Goal: Navigation & Orientation: Find specific page/section

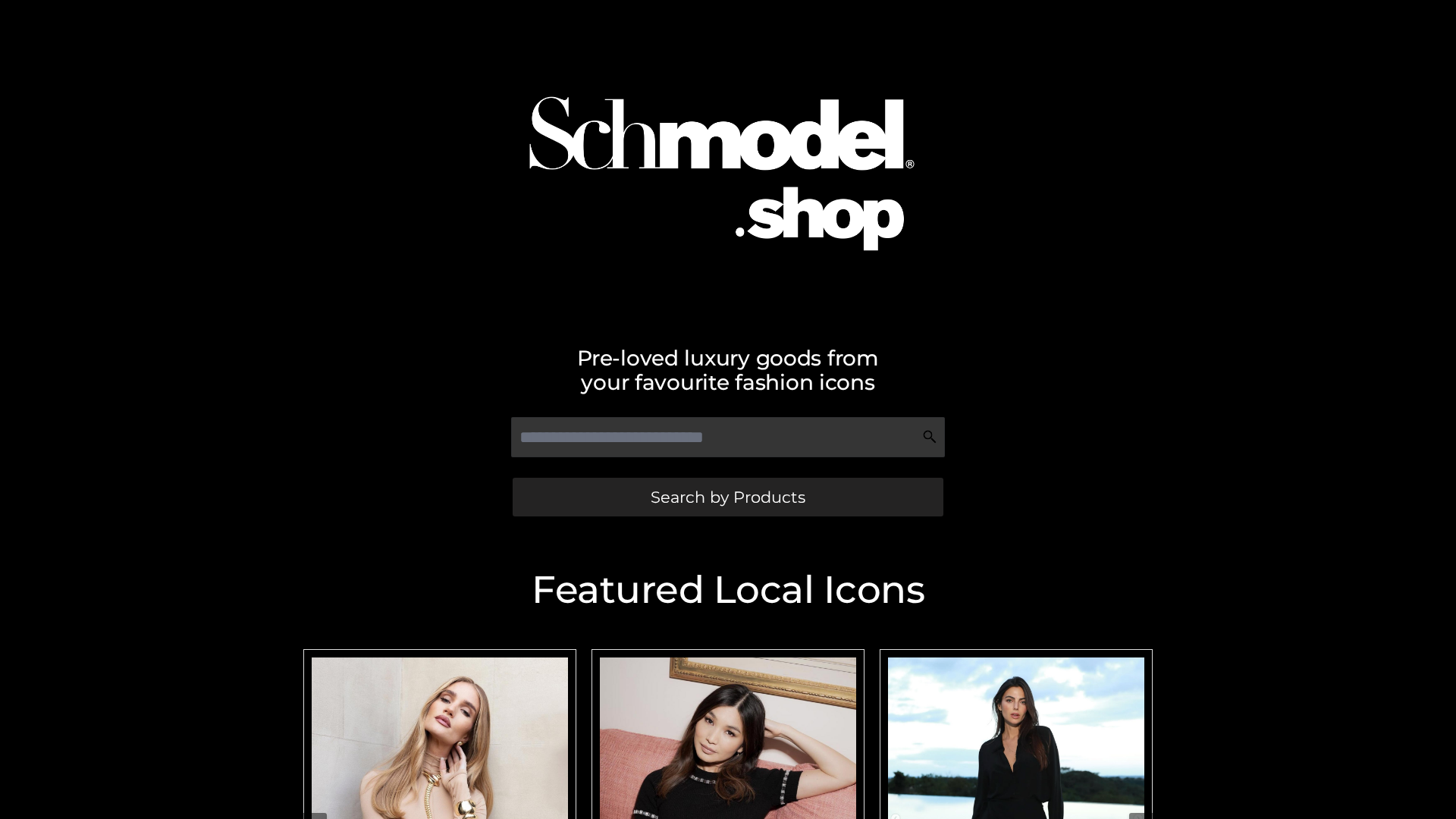
click at [727, 497] on span "Search by Products" at bounding box center [728, 497] width 154 height 16
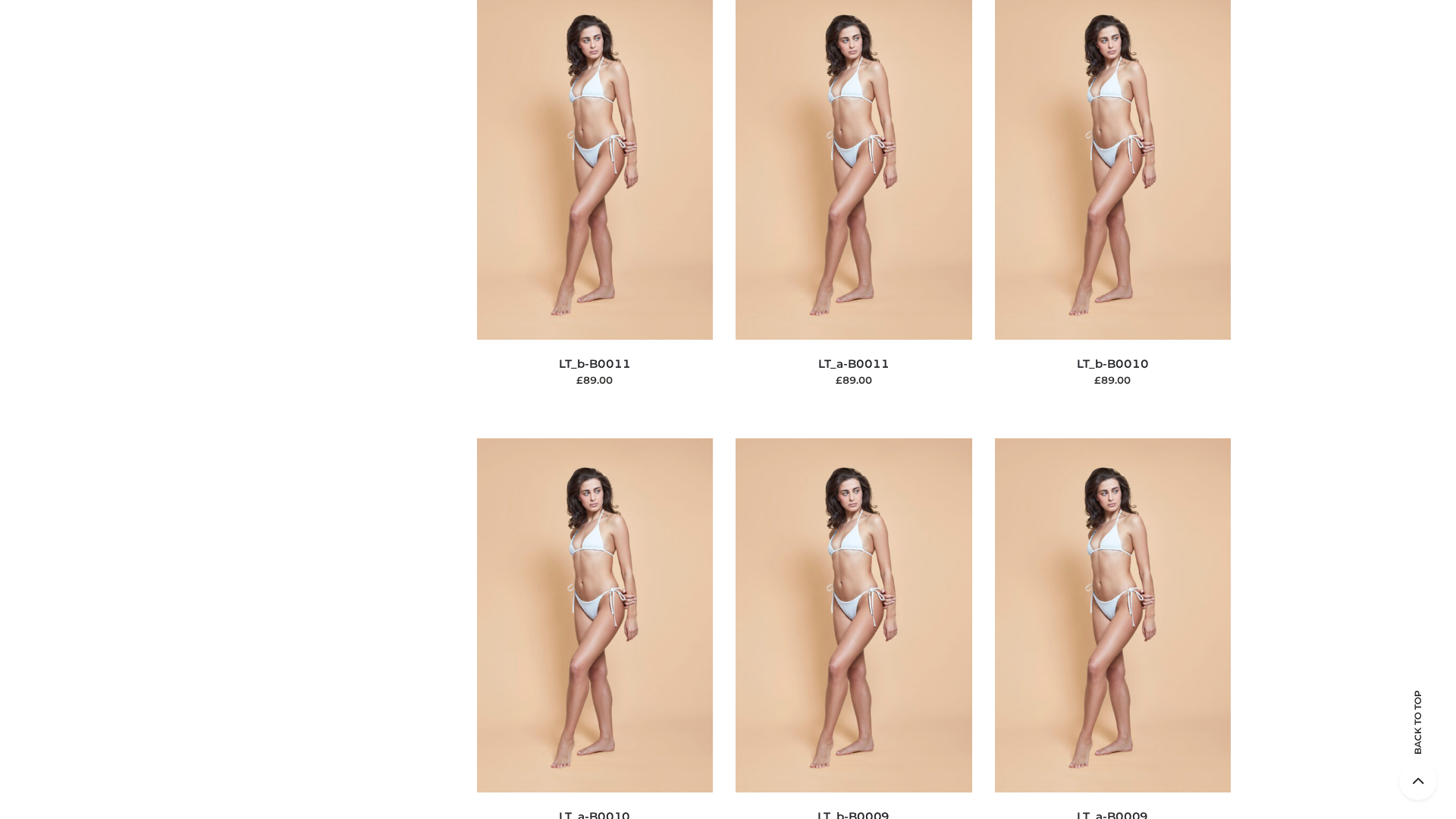
scroll to position [6811, 0]
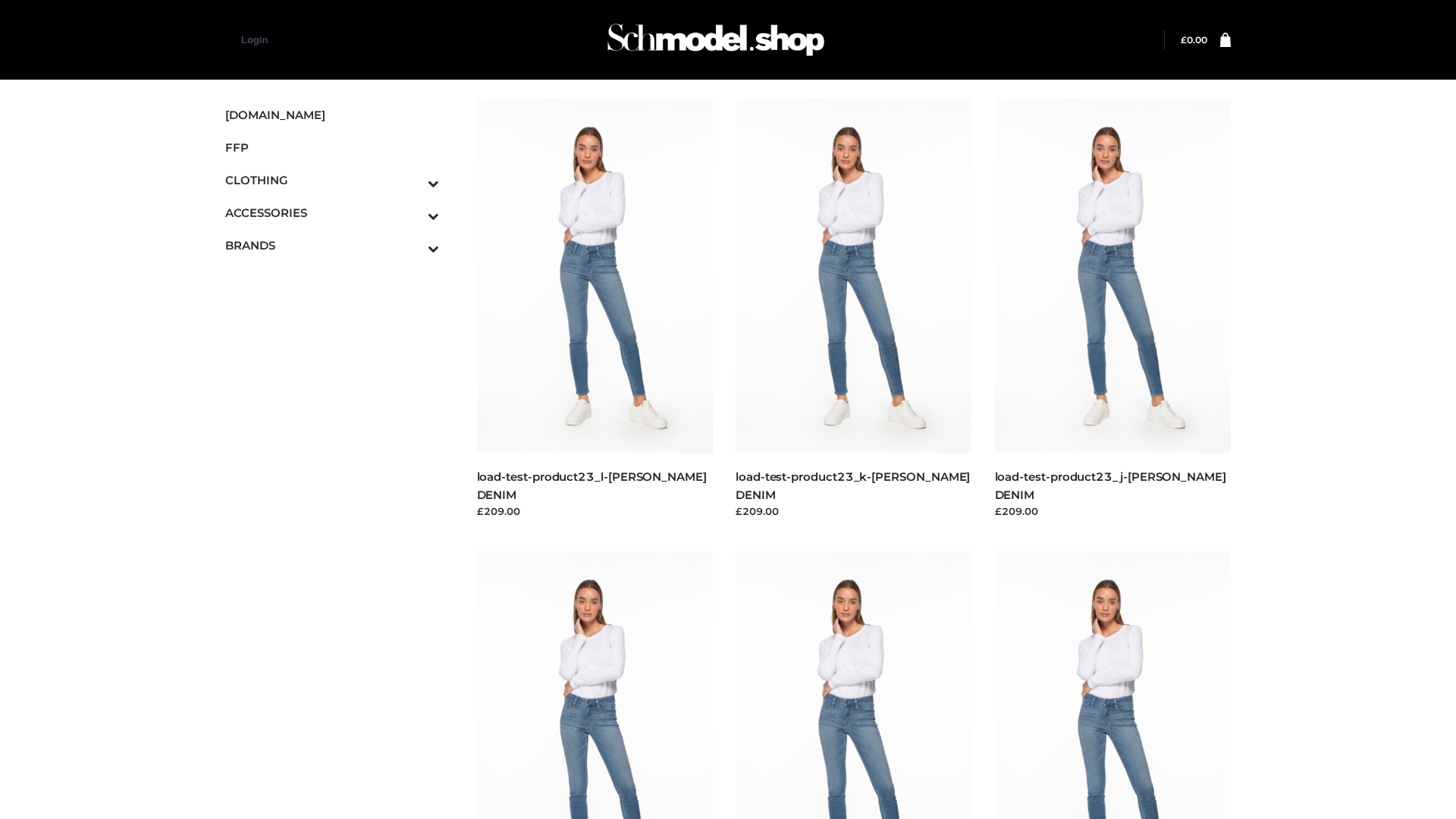
scroll to position [1330, 0]
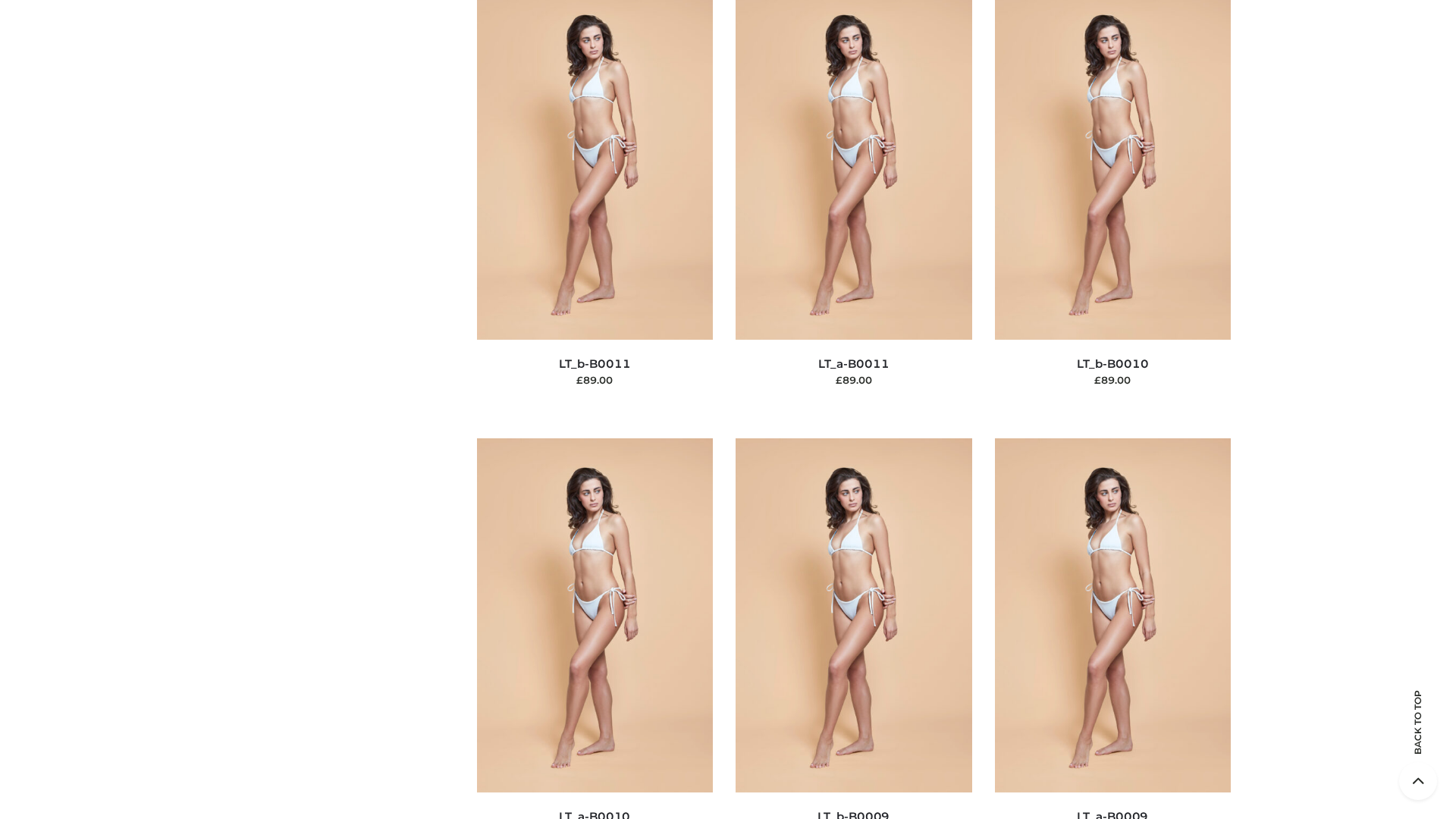
scroll to position [6811, 0]
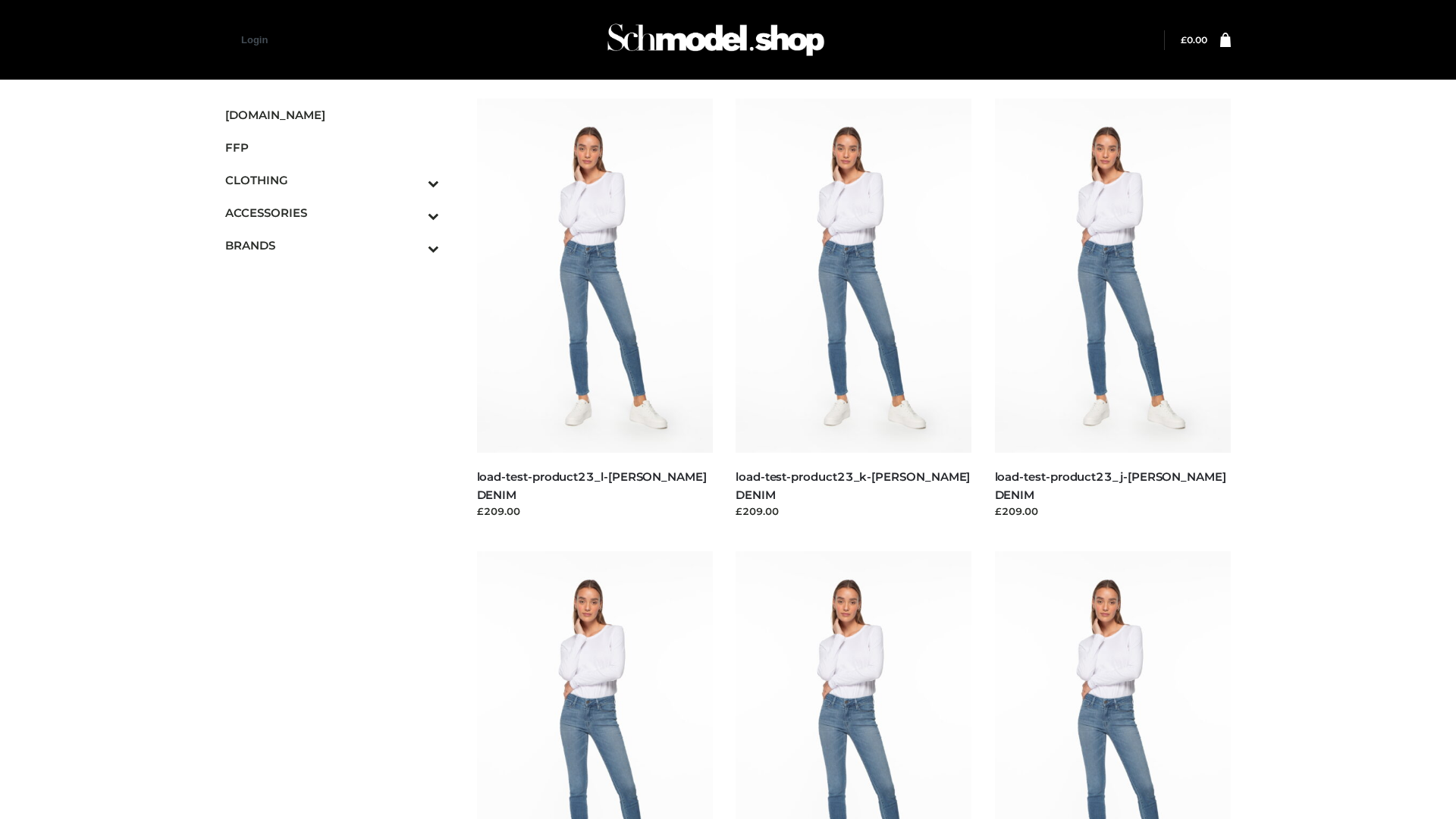
scroll to position [1330, 0]
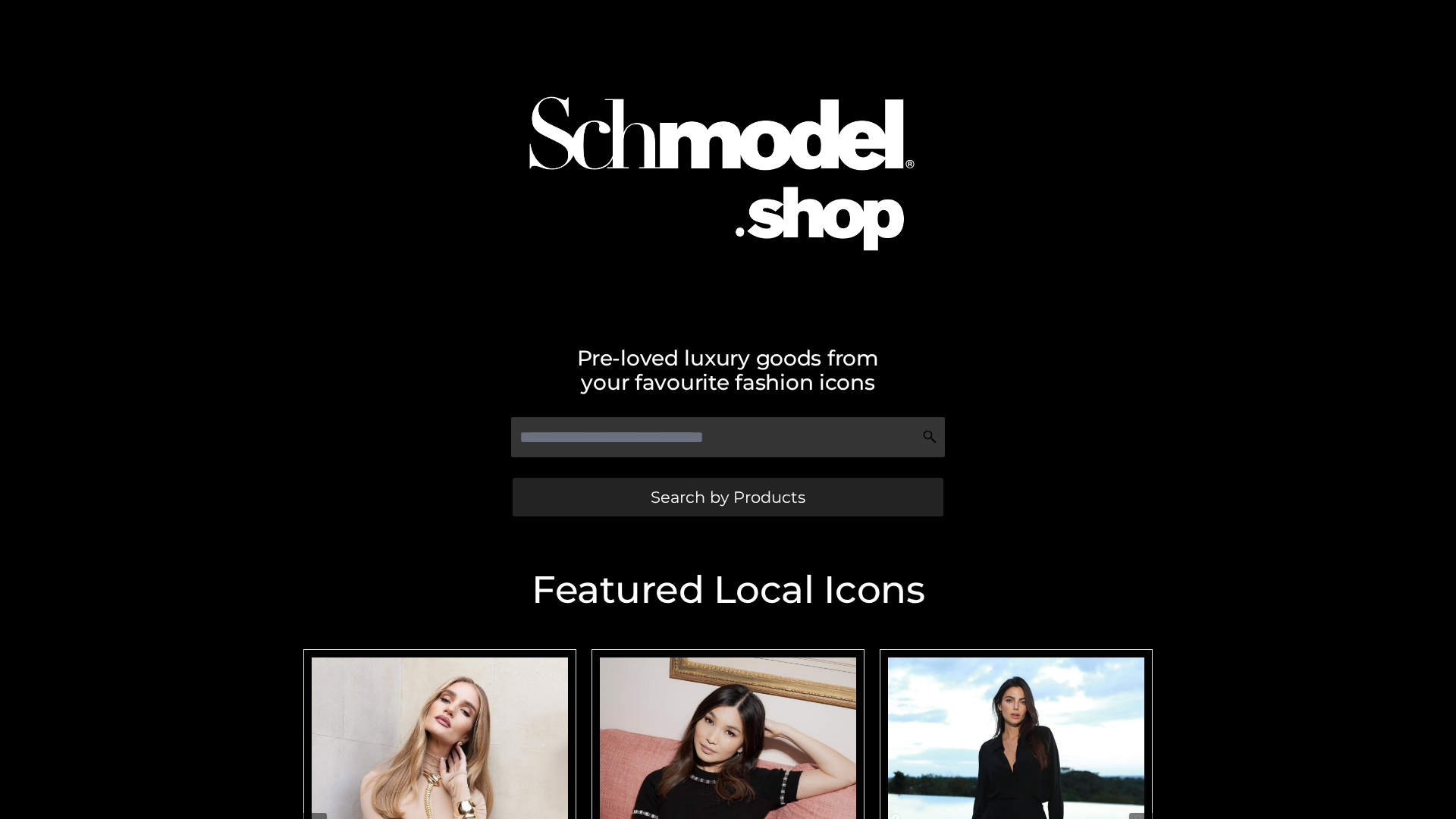
click at [727, 497] on span "Search by Products" at bounding box center [728, 497] width 154 height 16
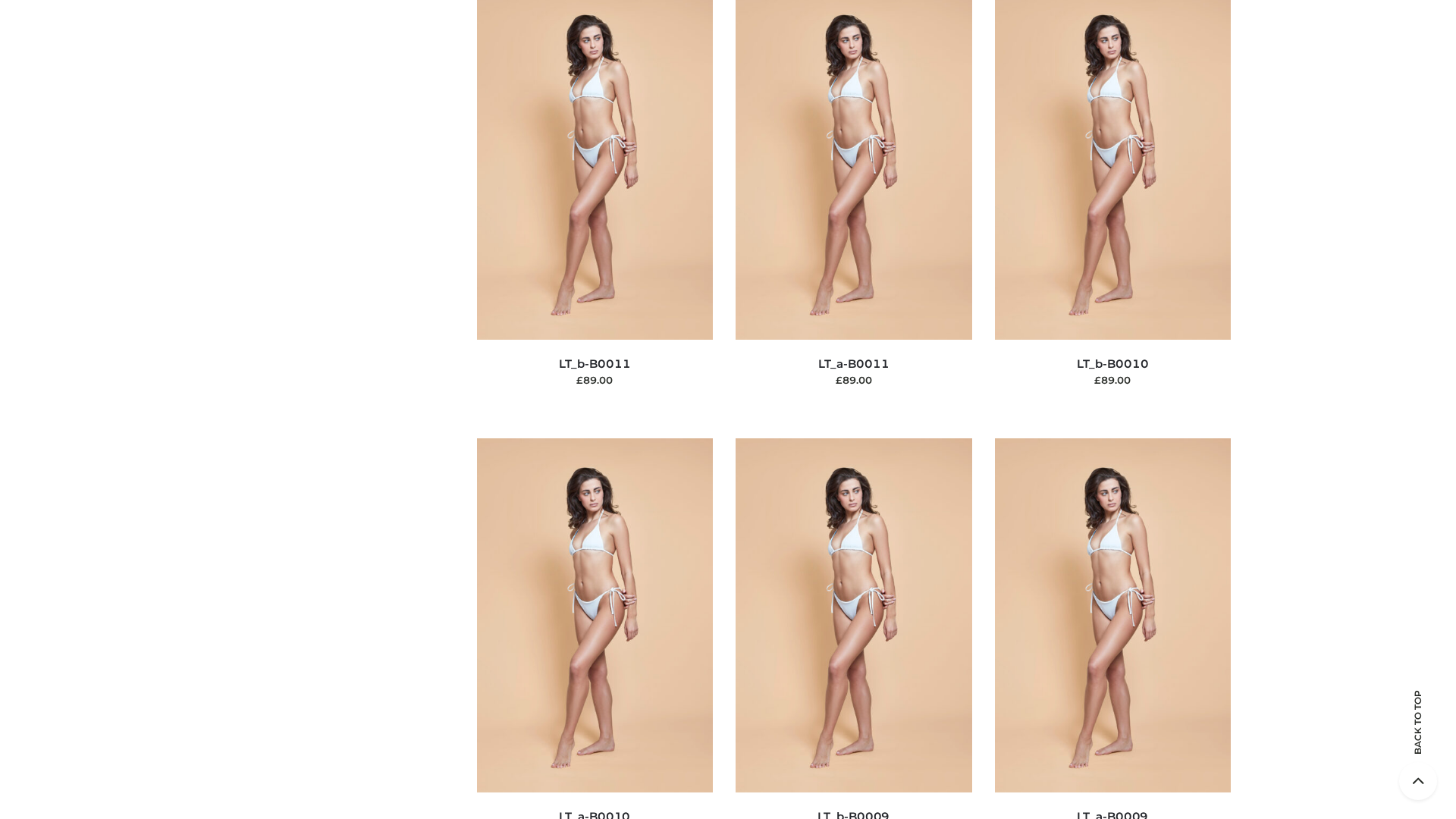
scroll to position [6811, 0]
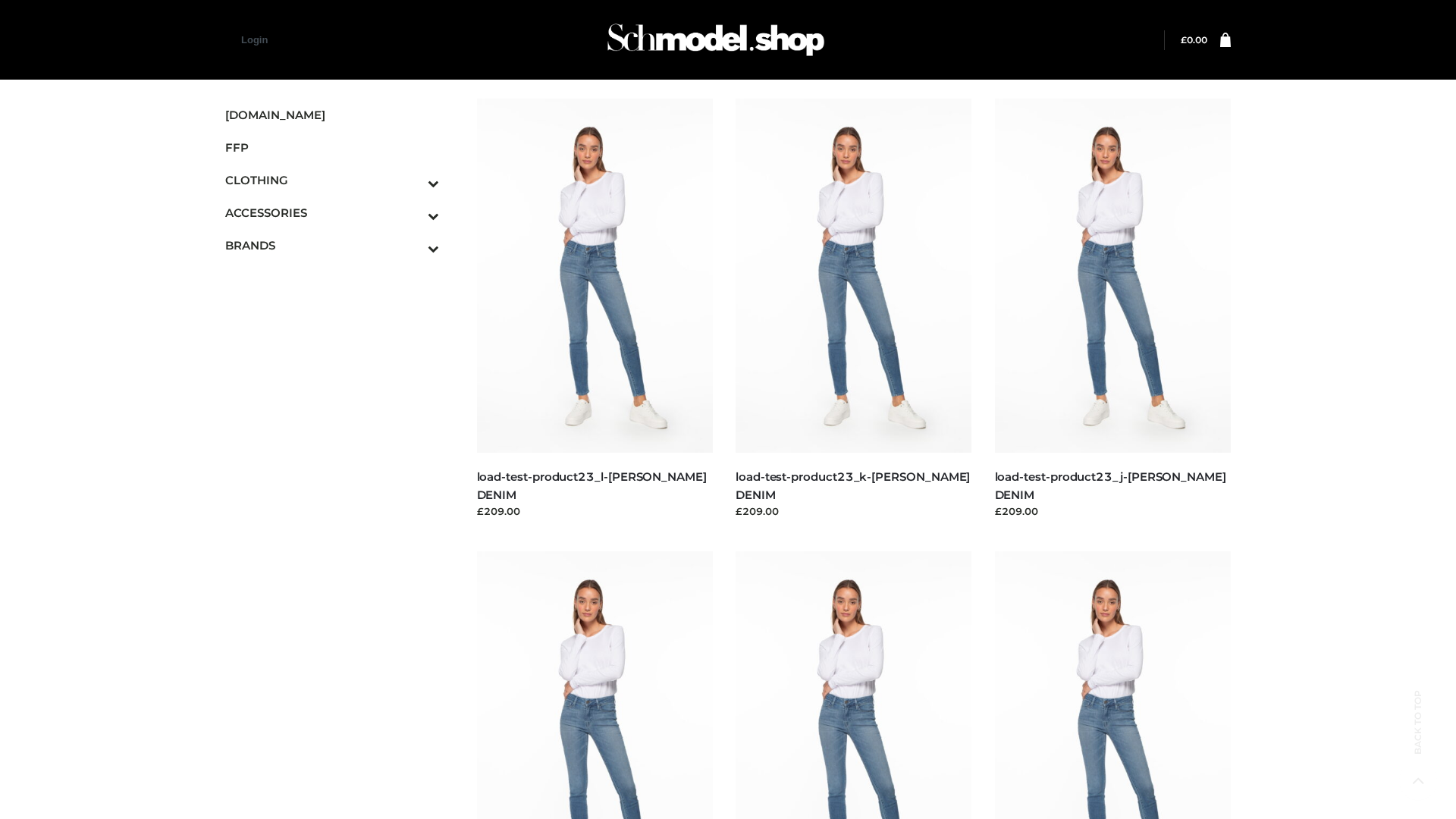
scroll to position [1330, 0]
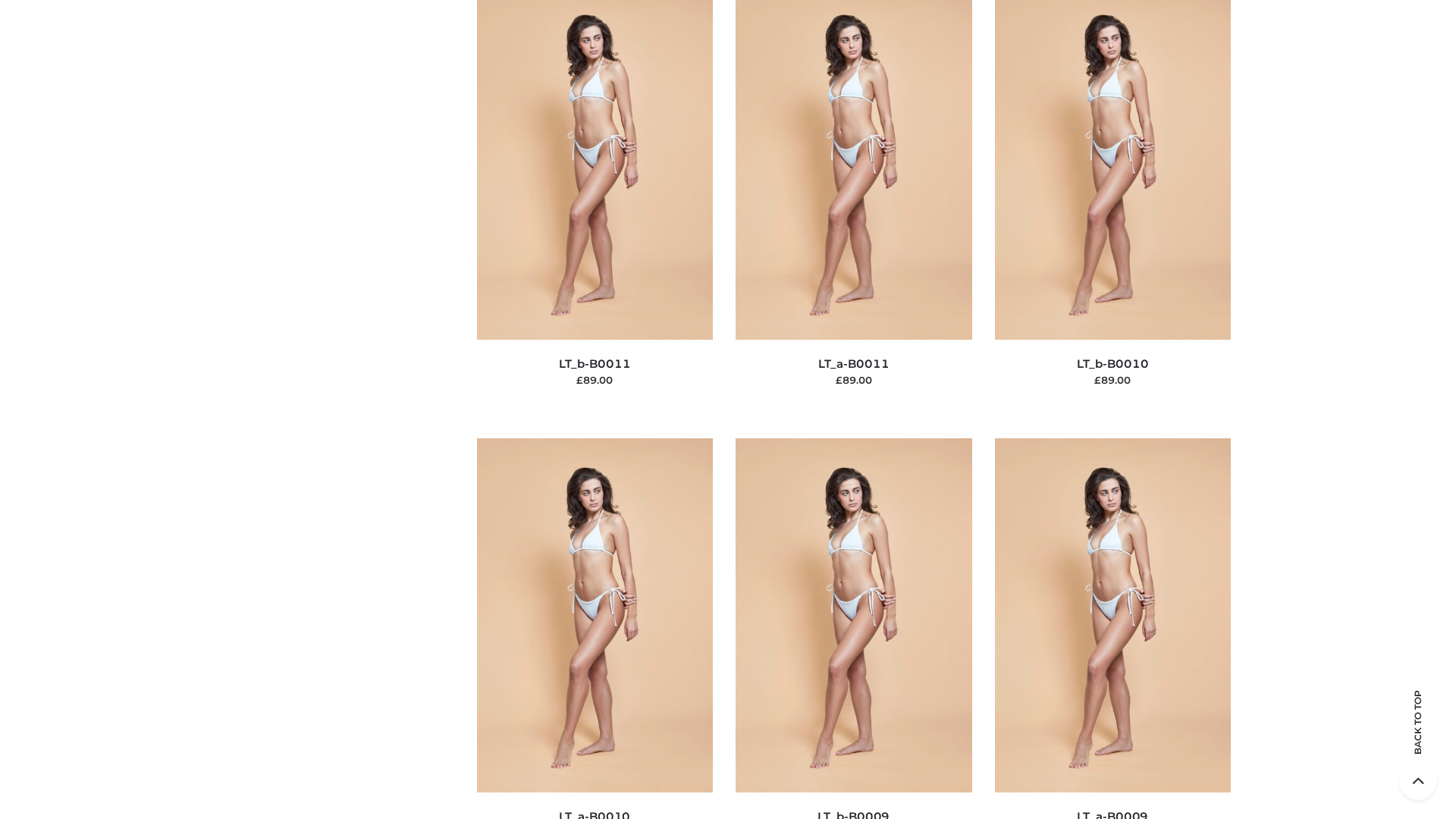
scroll to position [6811, 0]
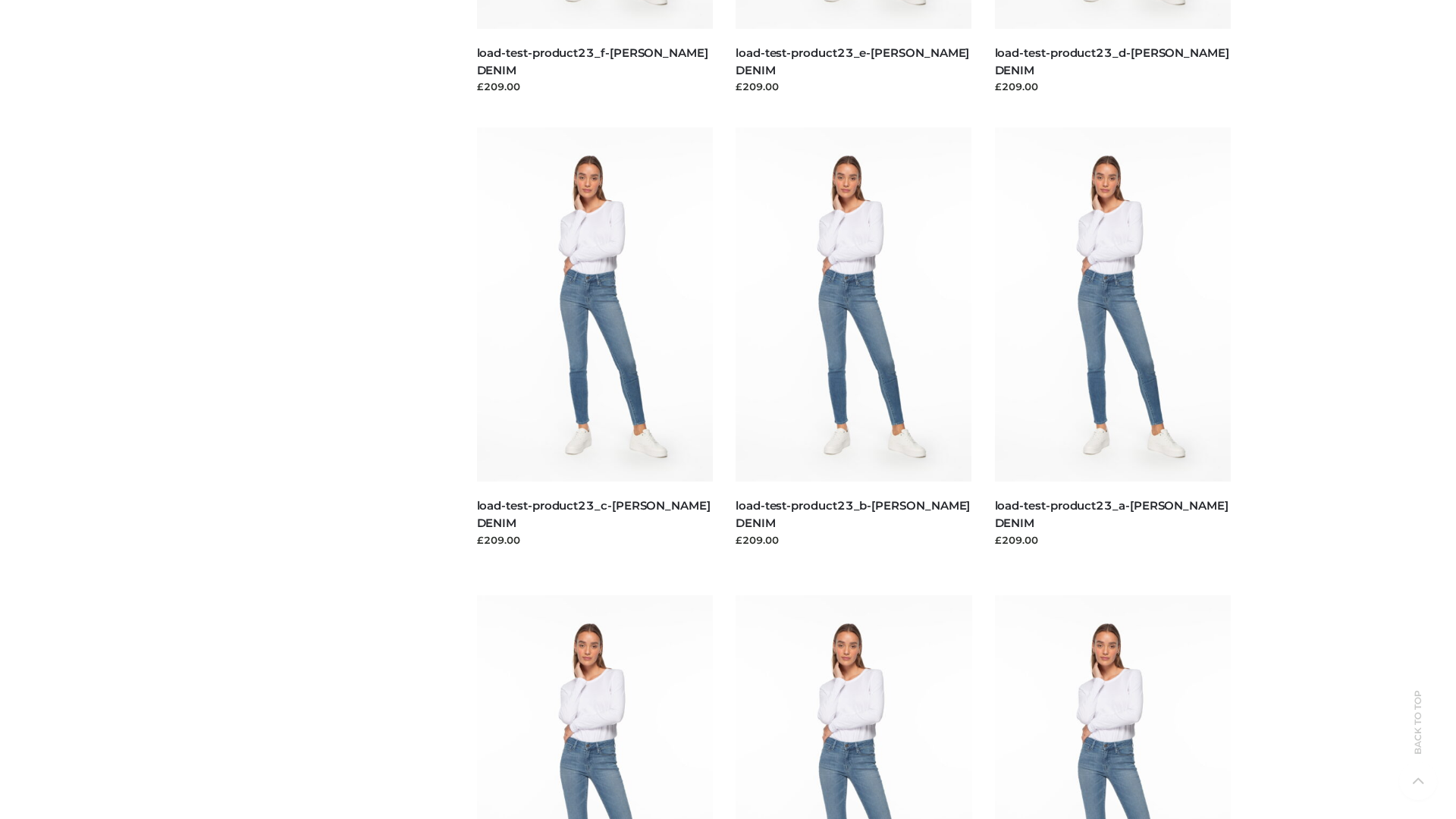
scroll to position [1330, 0]
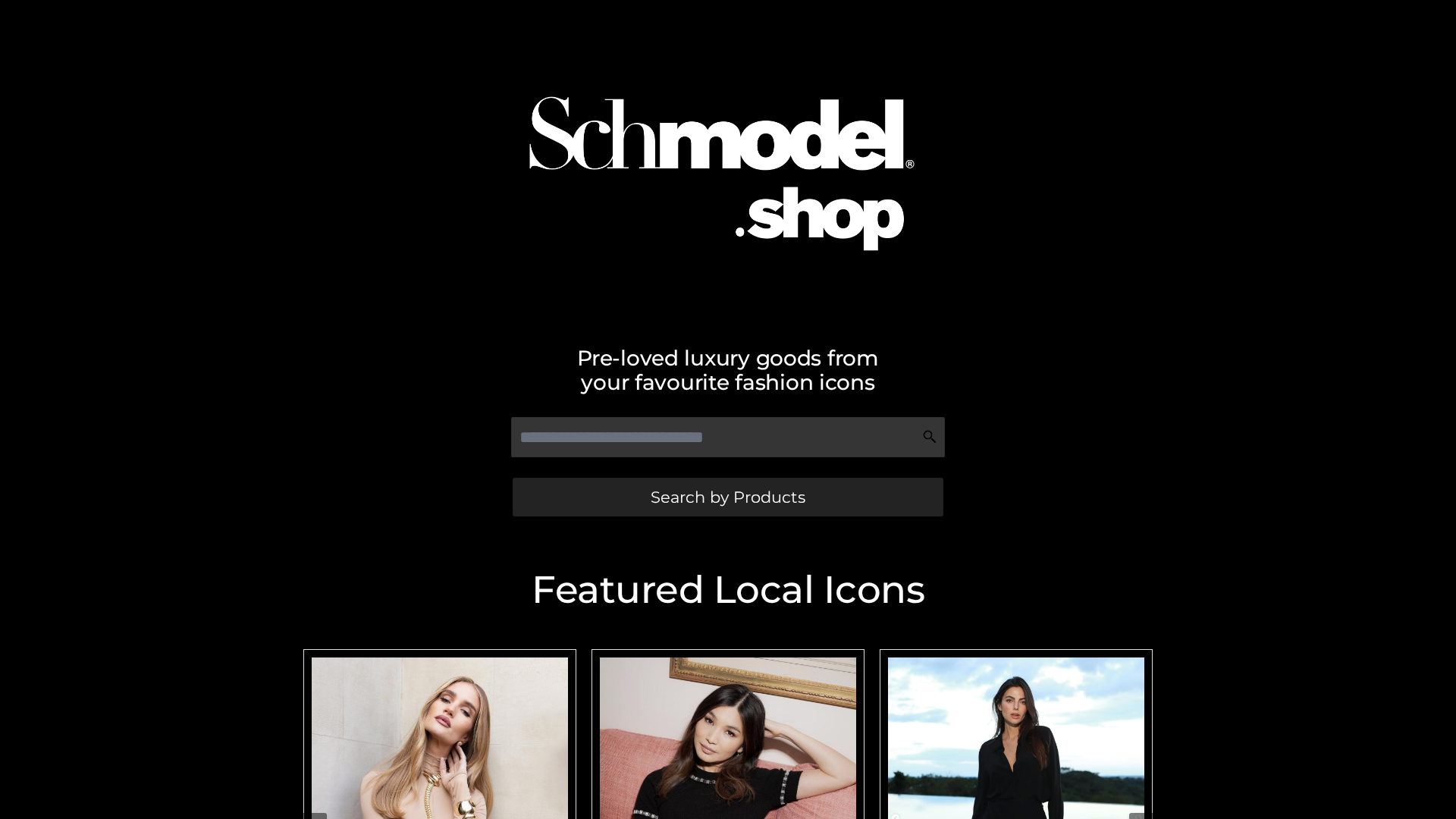
click at [727, 497] on span "Search by Products" at bounding box center [728, 497] width 154 height 16
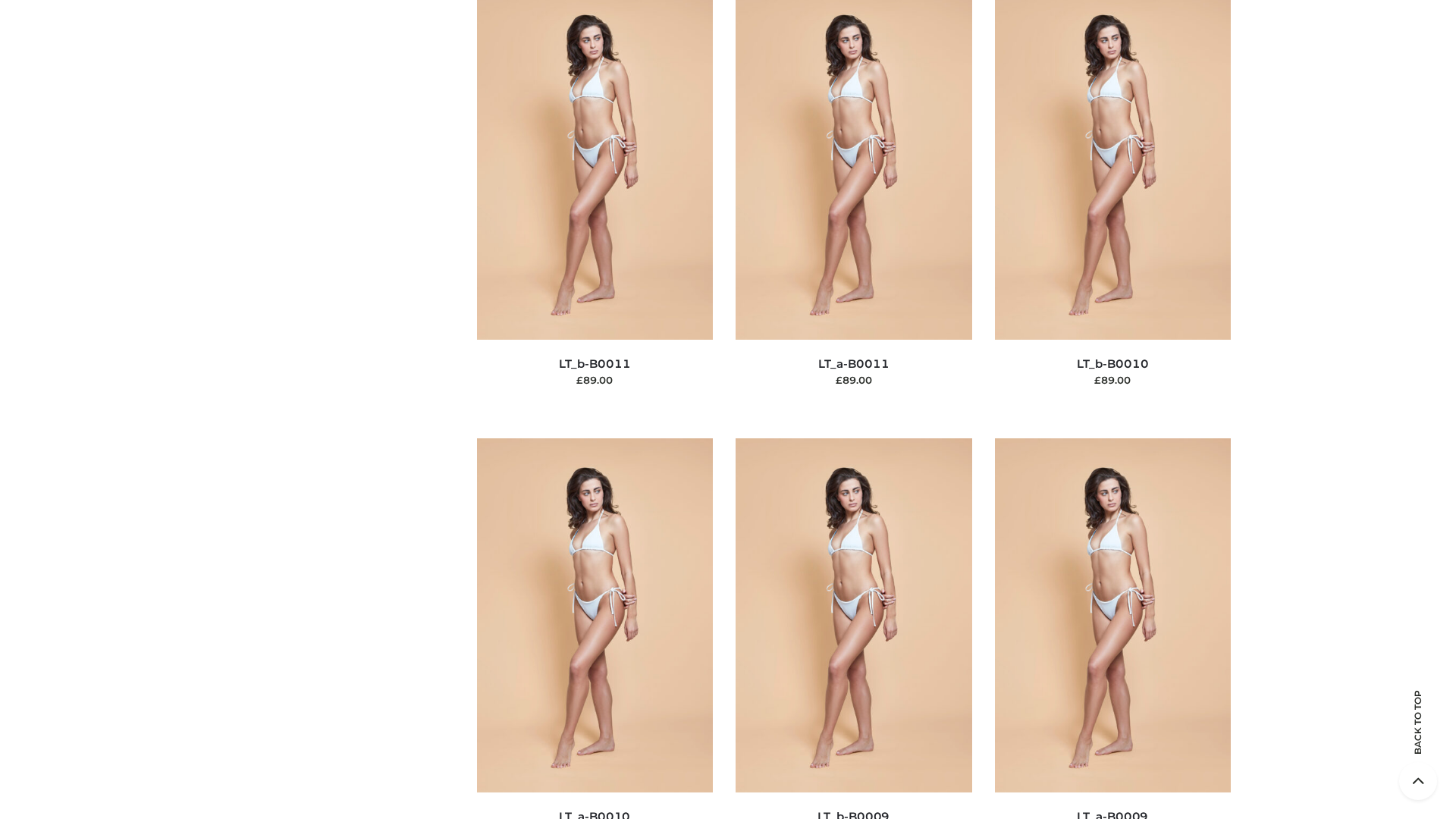
scroll to position [6811, 0]
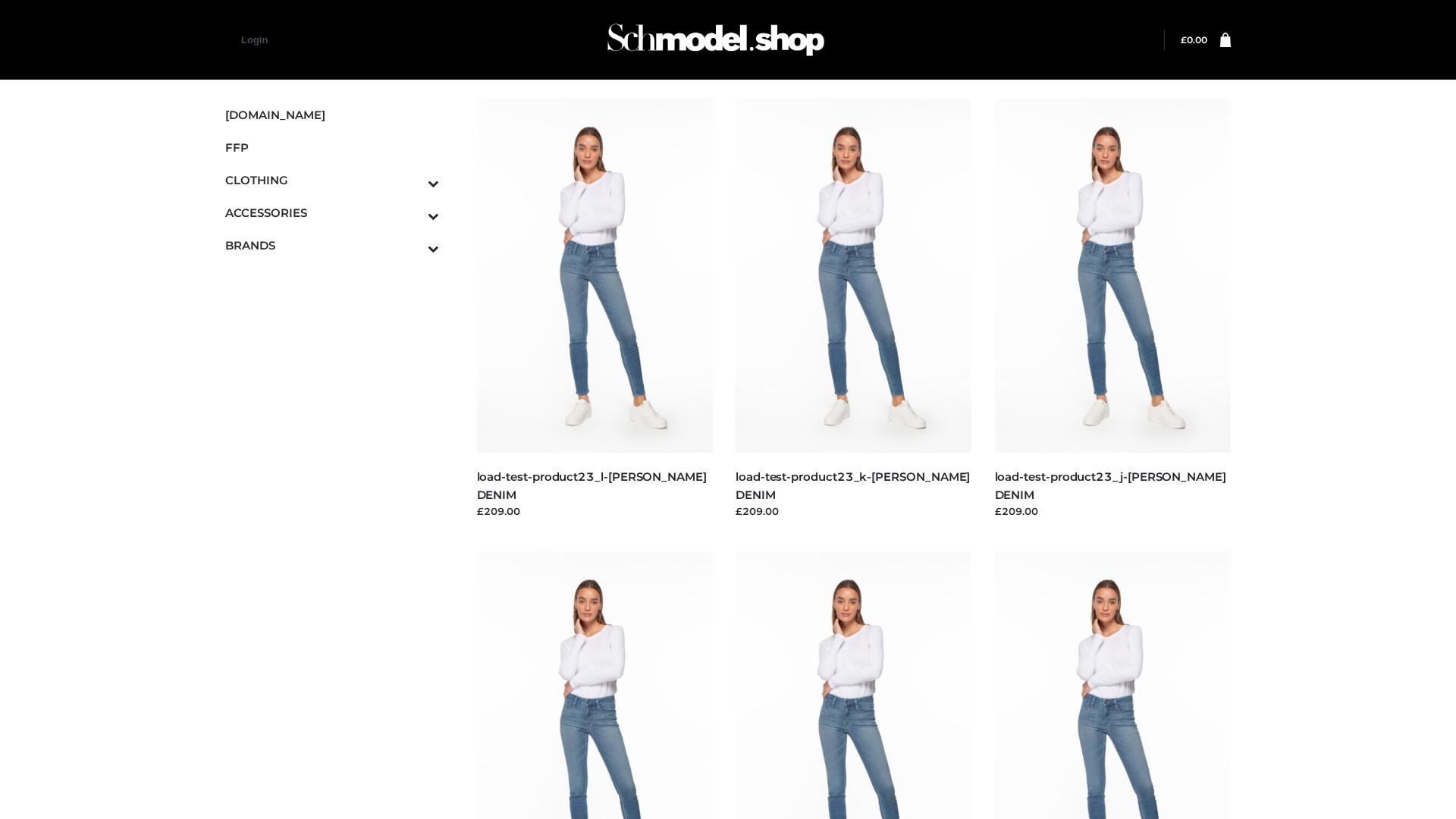
scroll to position [1330, 0]
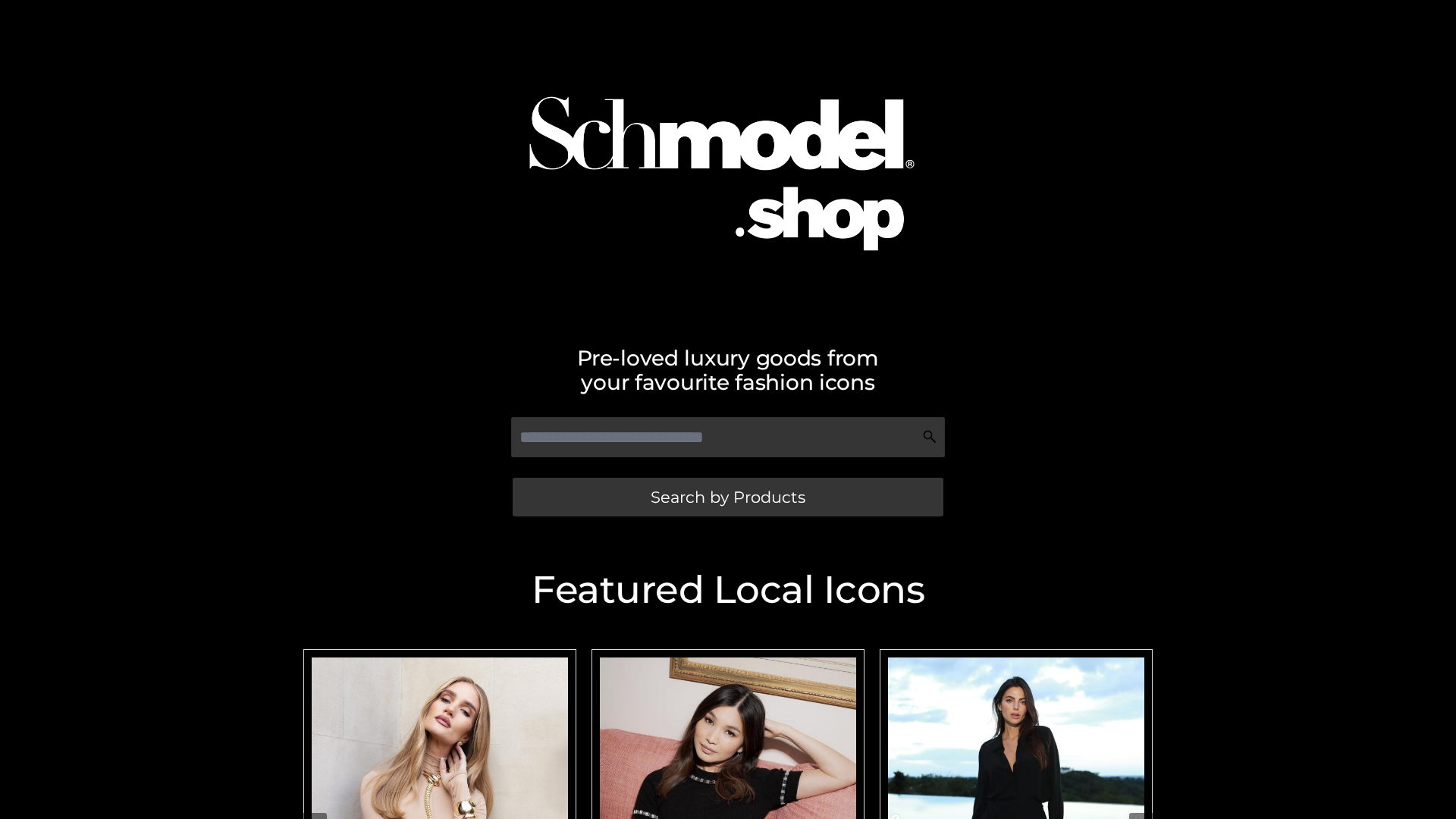
click at [727, 497] on span "Search by Products" at bounding box center [728, 497] width 154 height 16
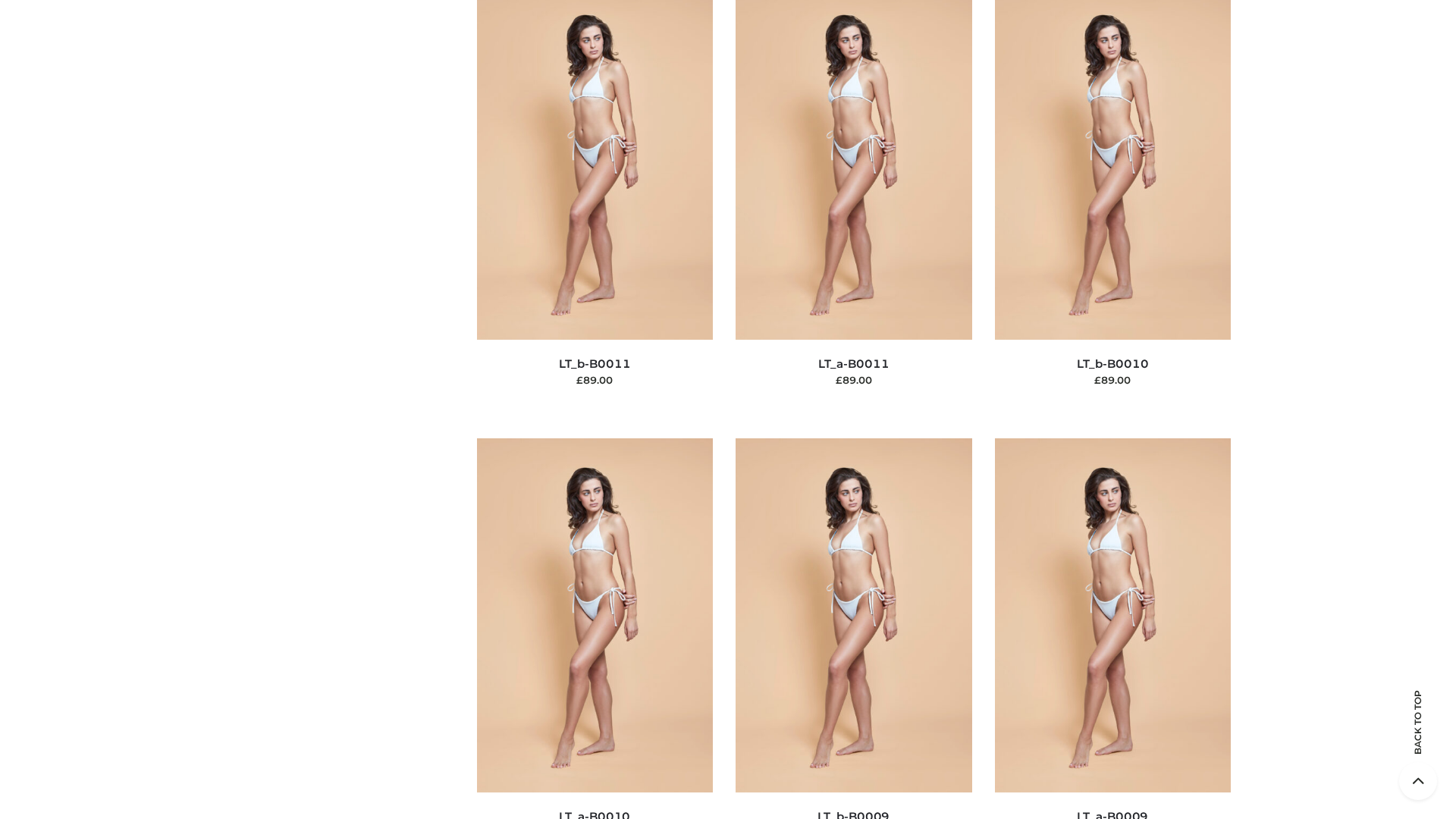
scroll to position [6811, 0]
